Goal: Transaction & Acquisition: Purchase product/service

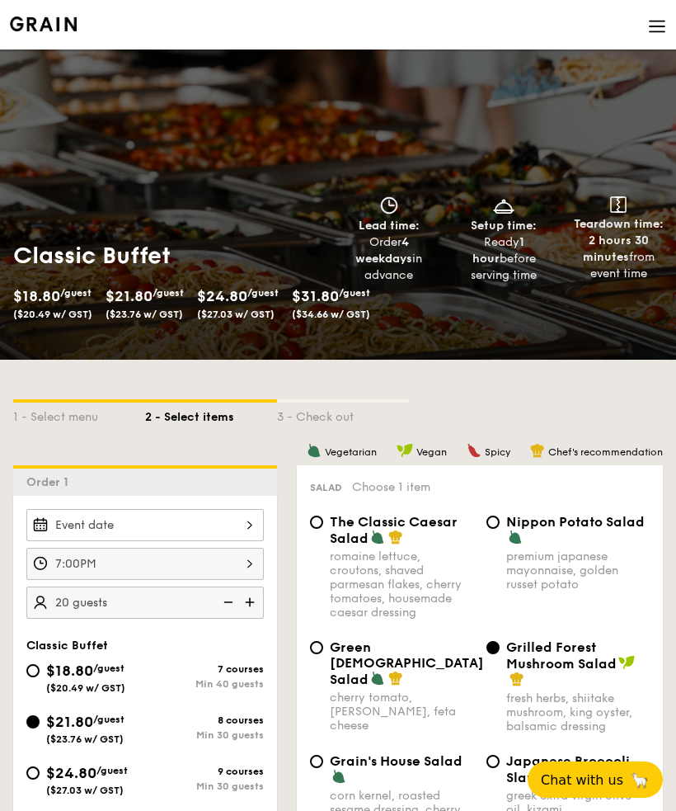
click at [241, 524] on div at bounding box center [145, 525] width 238 height 32
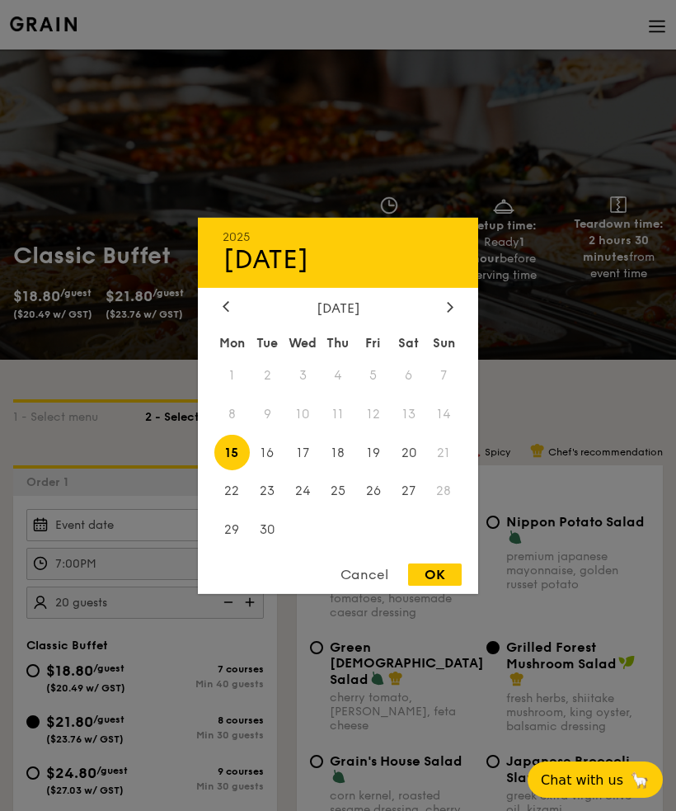
click at [416, 402] on span "13" at bounding box center [408, 413] width 35 height 35
click at [423, 407] on span "13" at bounding box center [408, 413] width 35 height 35
click at [426, 409] on span "13" at bounding box center [408, 413] width 35 height 35
click at [442, 581] on div "OK" at bounding box center [435, 574] width 54 height 22
type input "[DATE]"
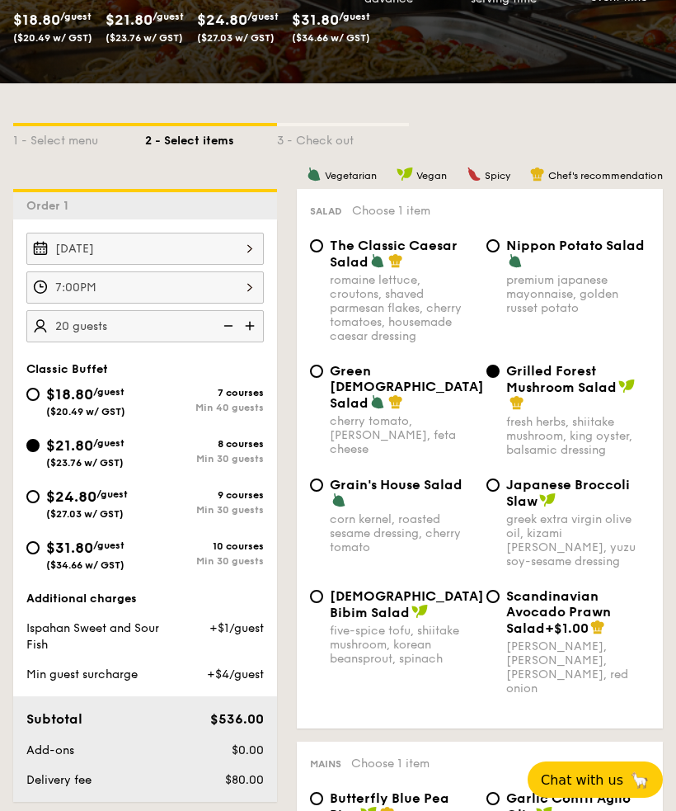
scroll to position [275, 0]
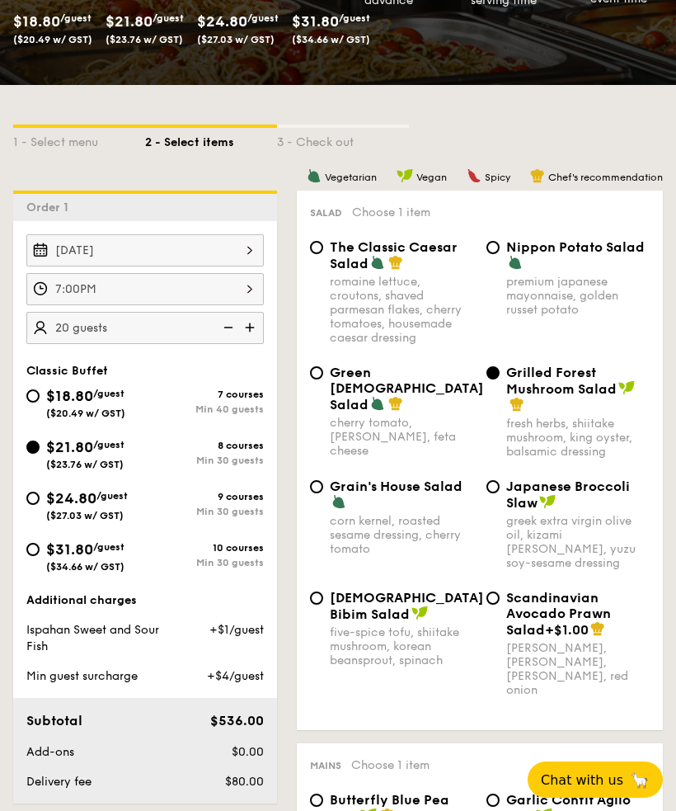
click at [230, 247] on div "[DATE]" at bounding box center [145, 250] width 238 height 32
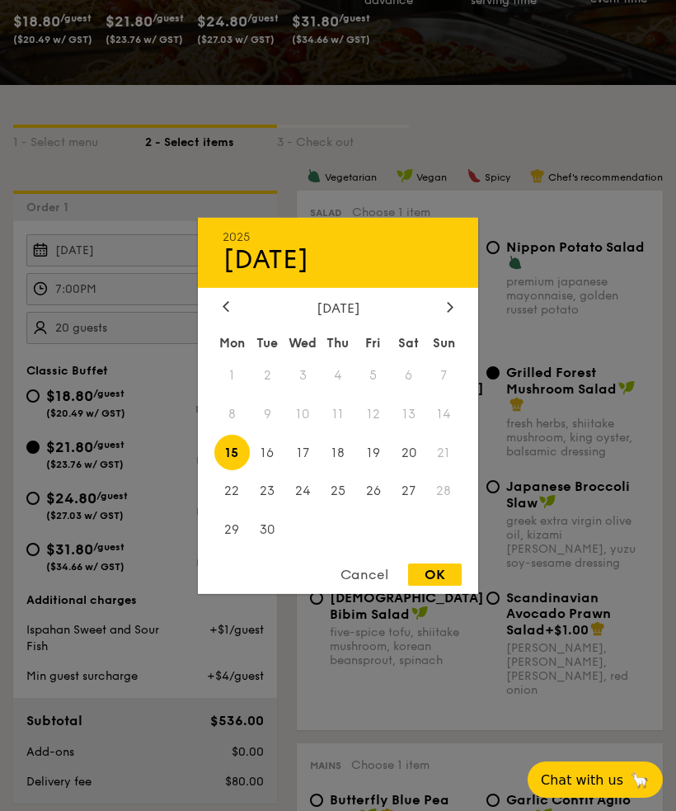
click at [419, 431] on span "13" at bounding box center [408, 413] width 35 height 35
click at [644, 346] on div at bounding box center [338, 405] width 676 height 811
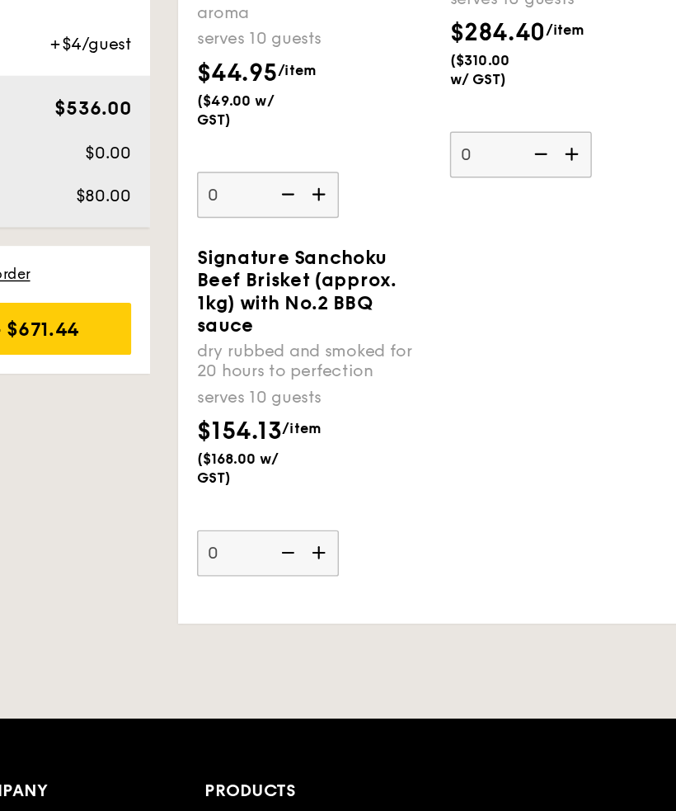
scroll to position [4964, 0]
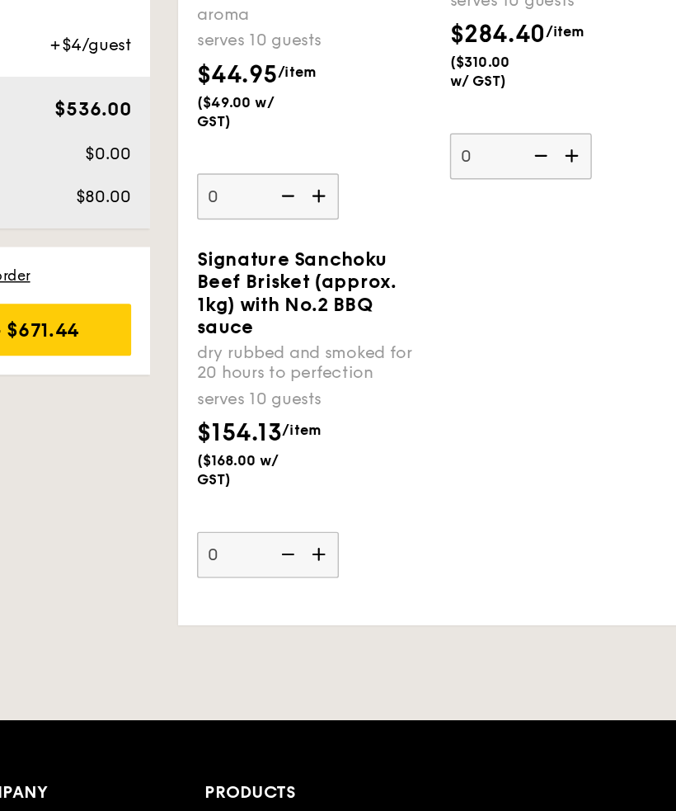
click at [384, 527] on img at bounding box center [396, 542] width 25 height 31
click at [310, 527] on input "0" at bounding box center [359, 543] width 99 height 32
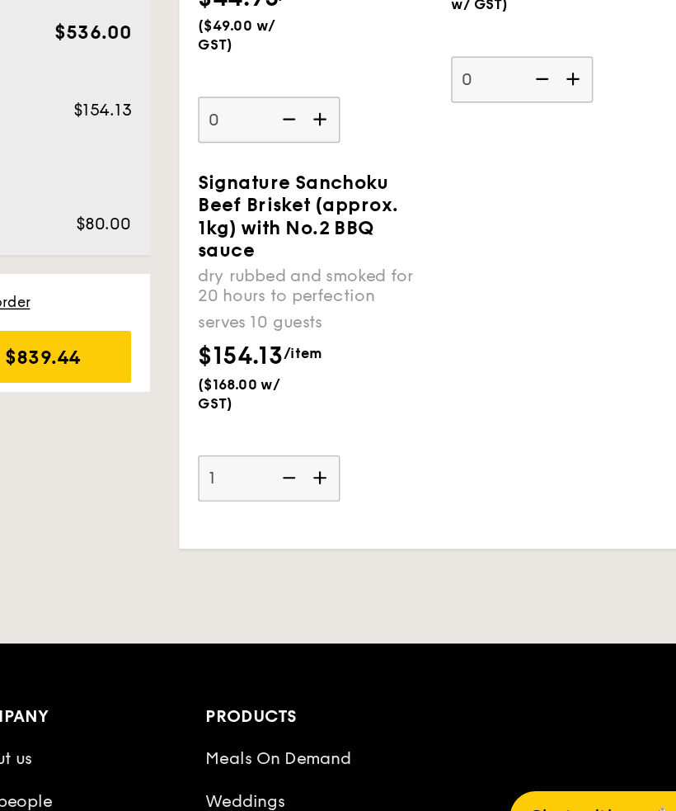
click at [384, 527] on img at bounding box center [396, 542] width 25 height 31
click at [310, 527] on input "1" at bounding box center [359, 543] width 99 height 32
type input "2"
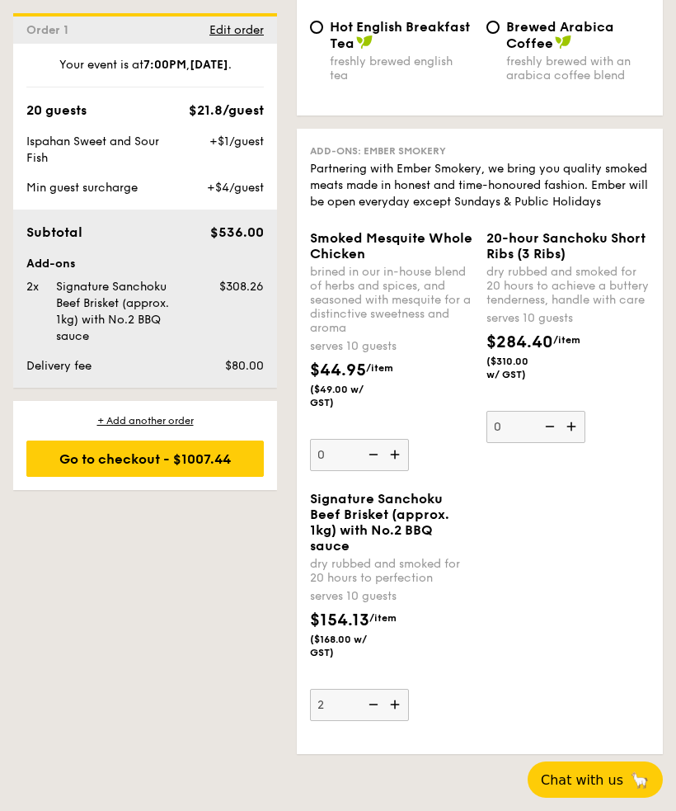
scroll to position [4803, 0]
click at [209, 453] on div "Go to checkout - $1007.44" at bounding box center [145, 458] width 238 height 36
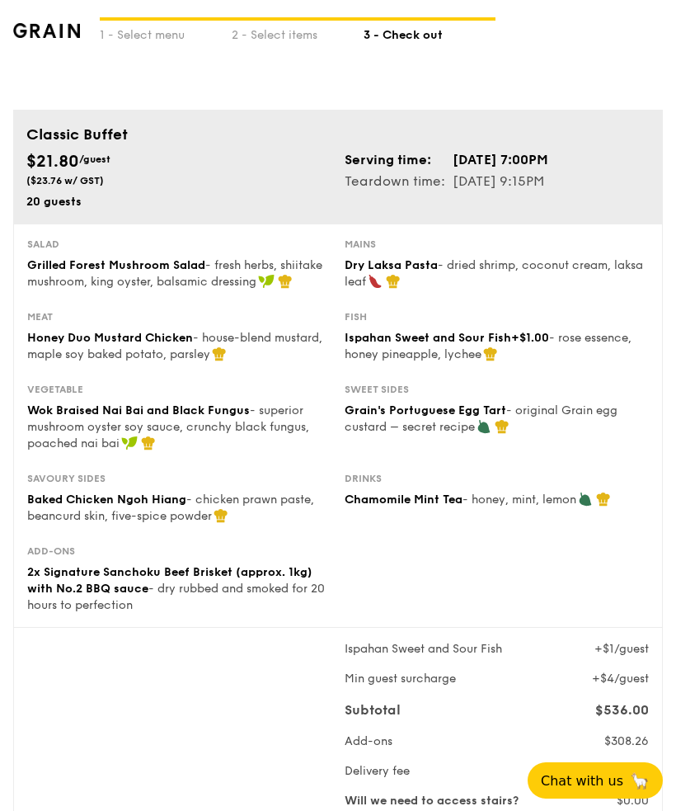
scroll to position [22, 0]
click at [218, 699] on div "Ispahan Sweet and Sour Fish +$1/guest Min guest surcharge +$4/guest Subtotal $5…" at bounding box center [338, 773] width 635 height 264
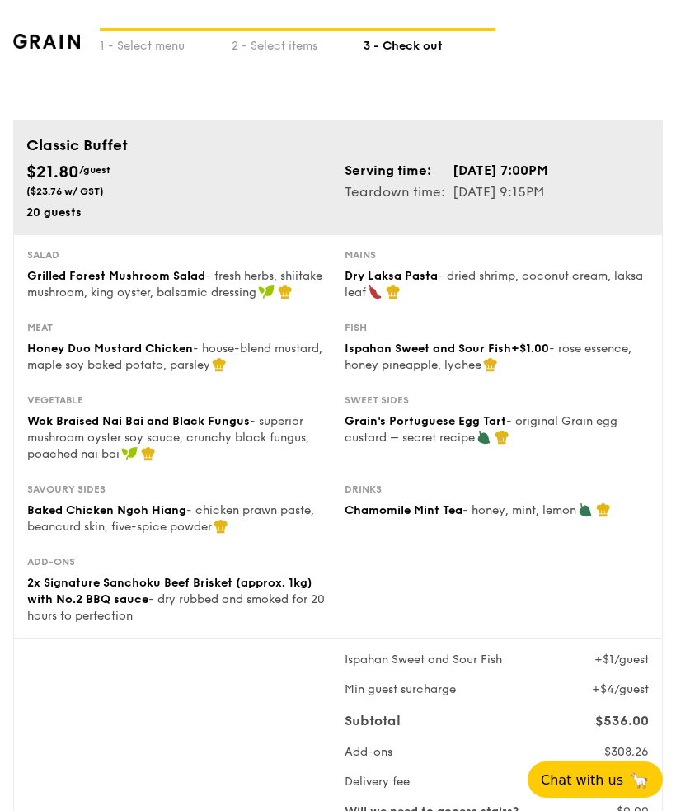
scroll to position [0, 0]
